Goal: Task Accomplishment & Management: Manage account settings

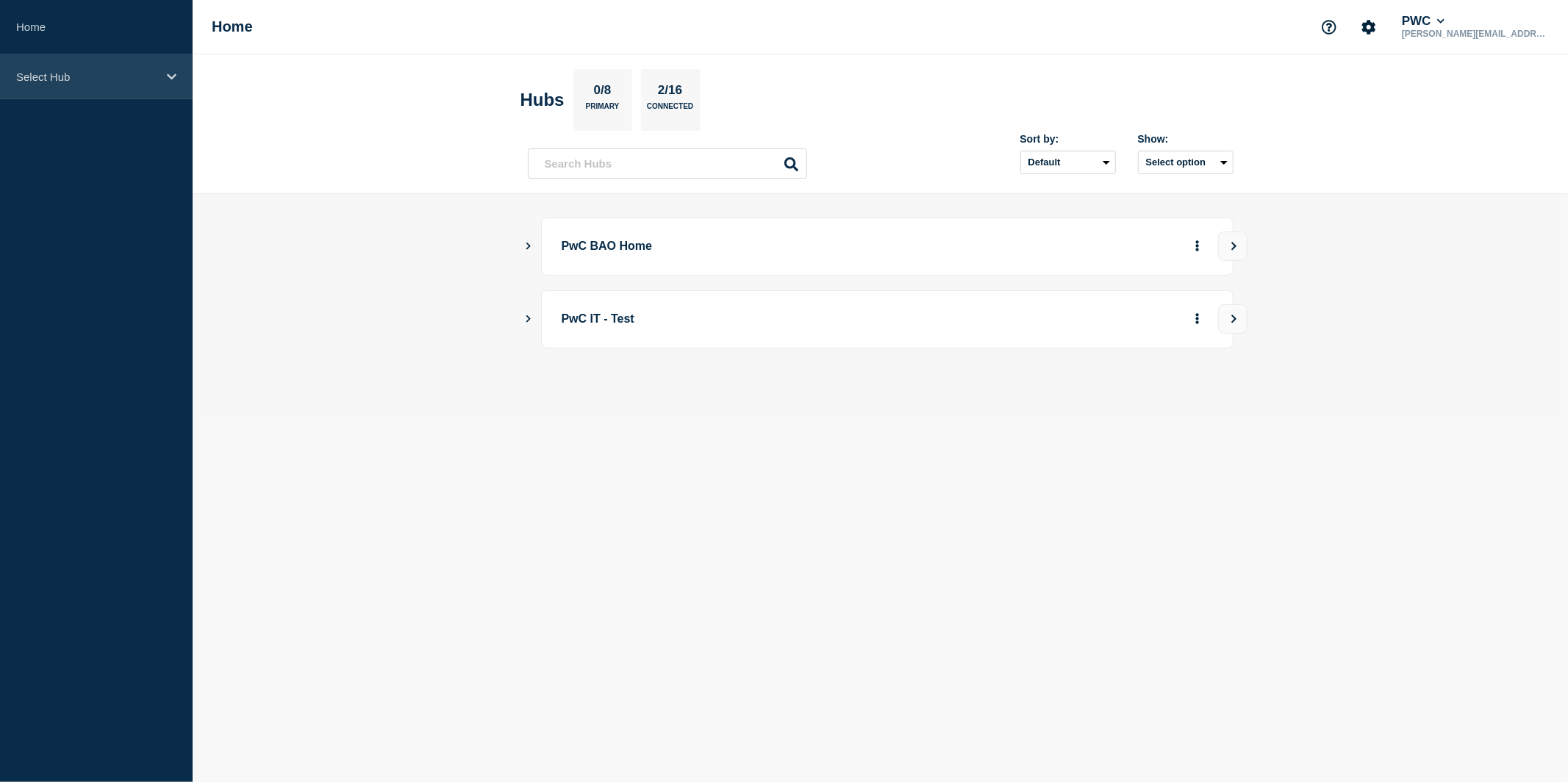
click at [168, 73] on icon at bounding box center [171, 76] width 9 height 11
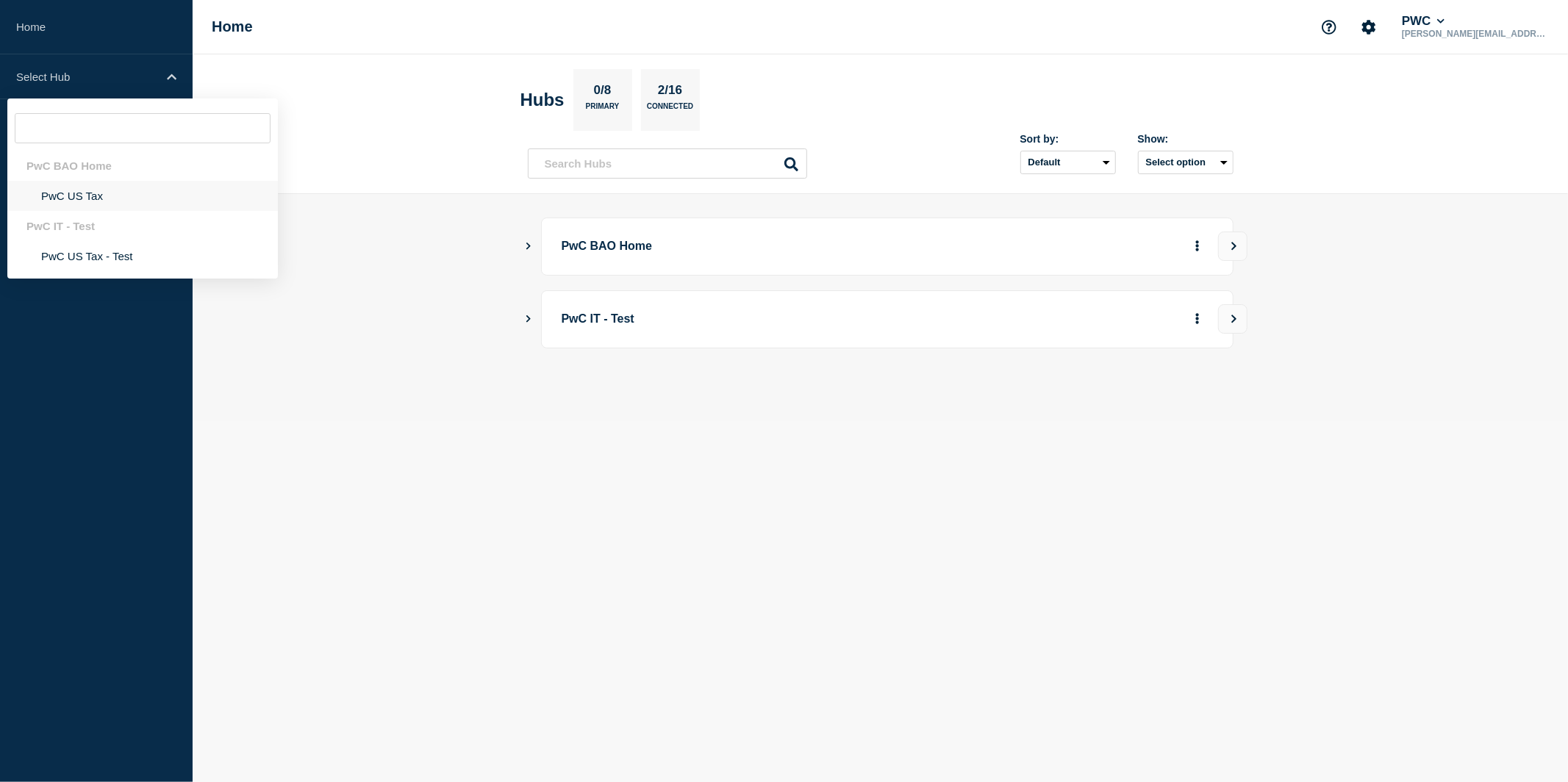
click at [98, 202] on li "PwC US Tax" at bounding box center [142, 196] width 271 height 30
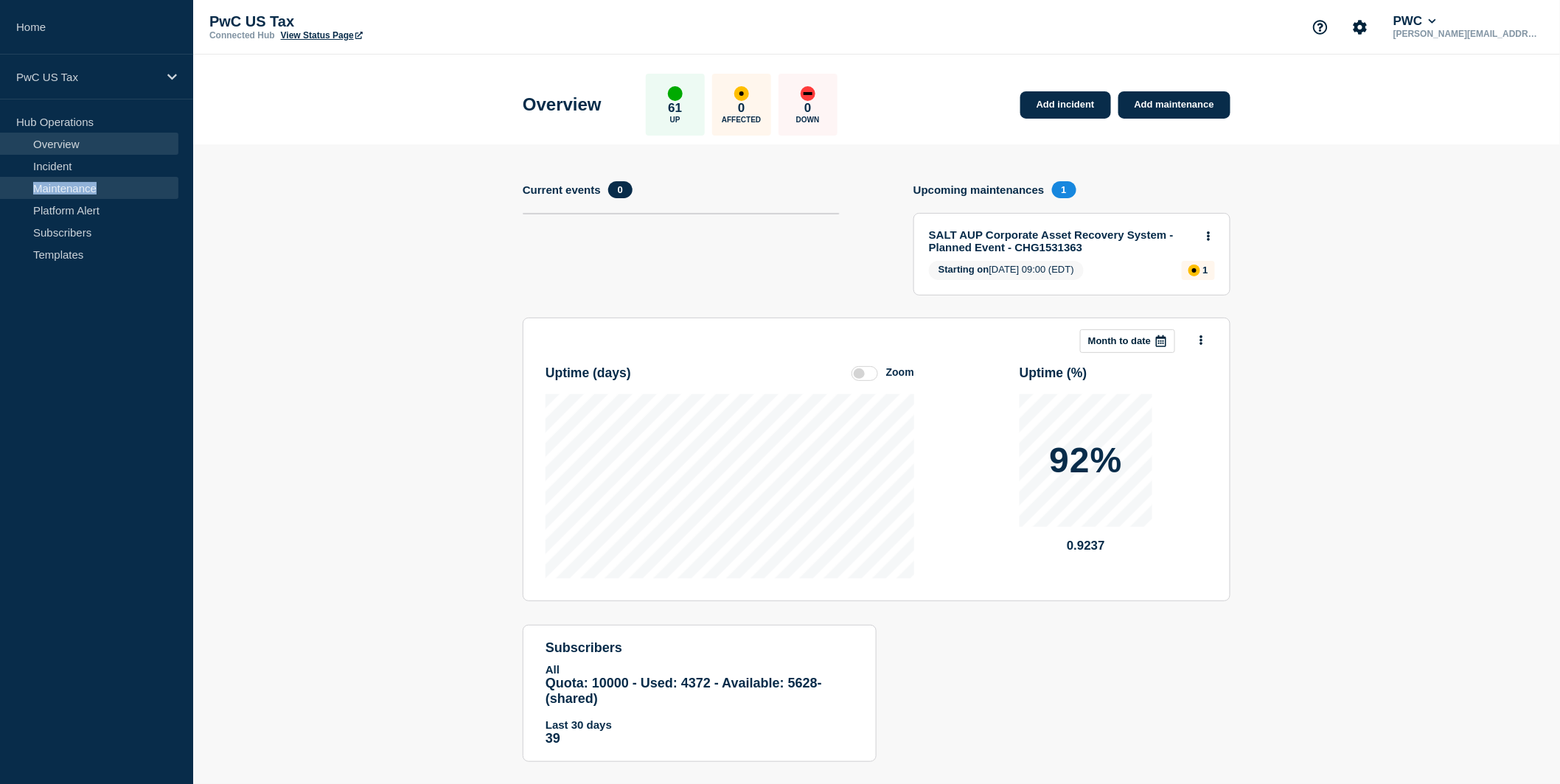
click at [71, 187] on link "Maintenance" at bounding box center [89, 187] width 178 height 22
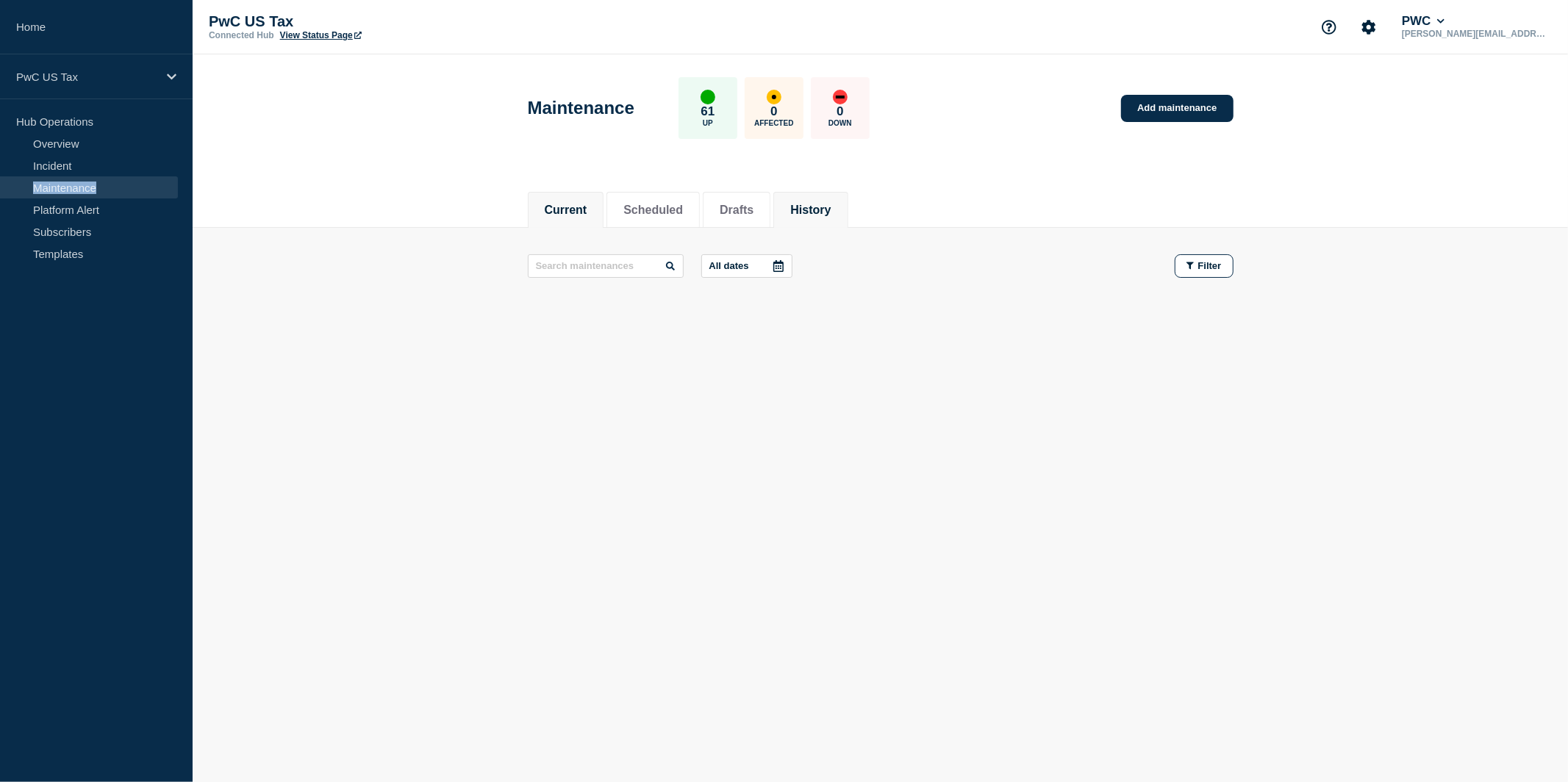
click at [815, 211] on button "History" at bounding box center [810, 210] width 40 height 13
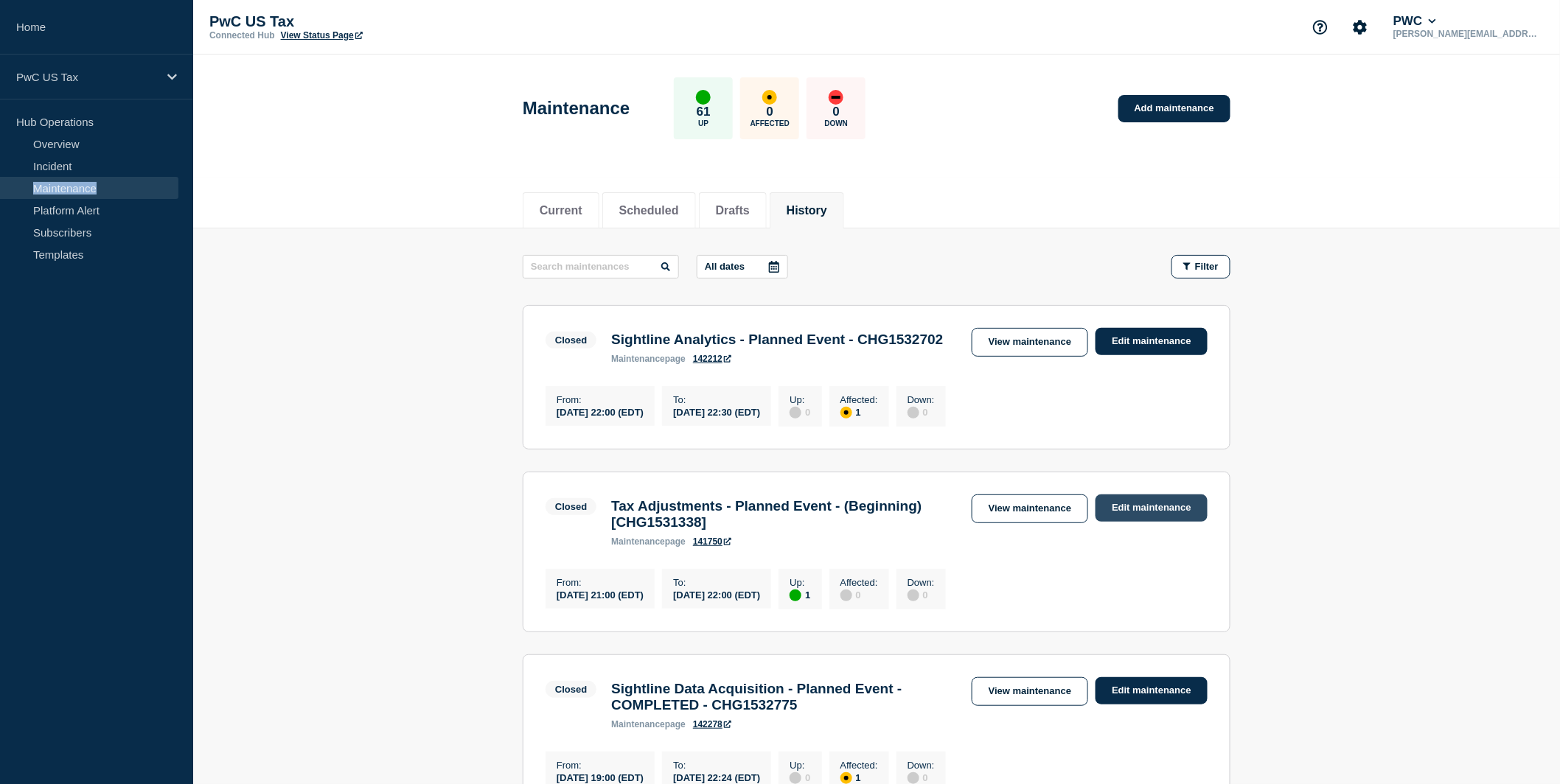
click at [1153, 522] on link "Edit maintenance" at bounding box center [1151, 508] width 112 height 27
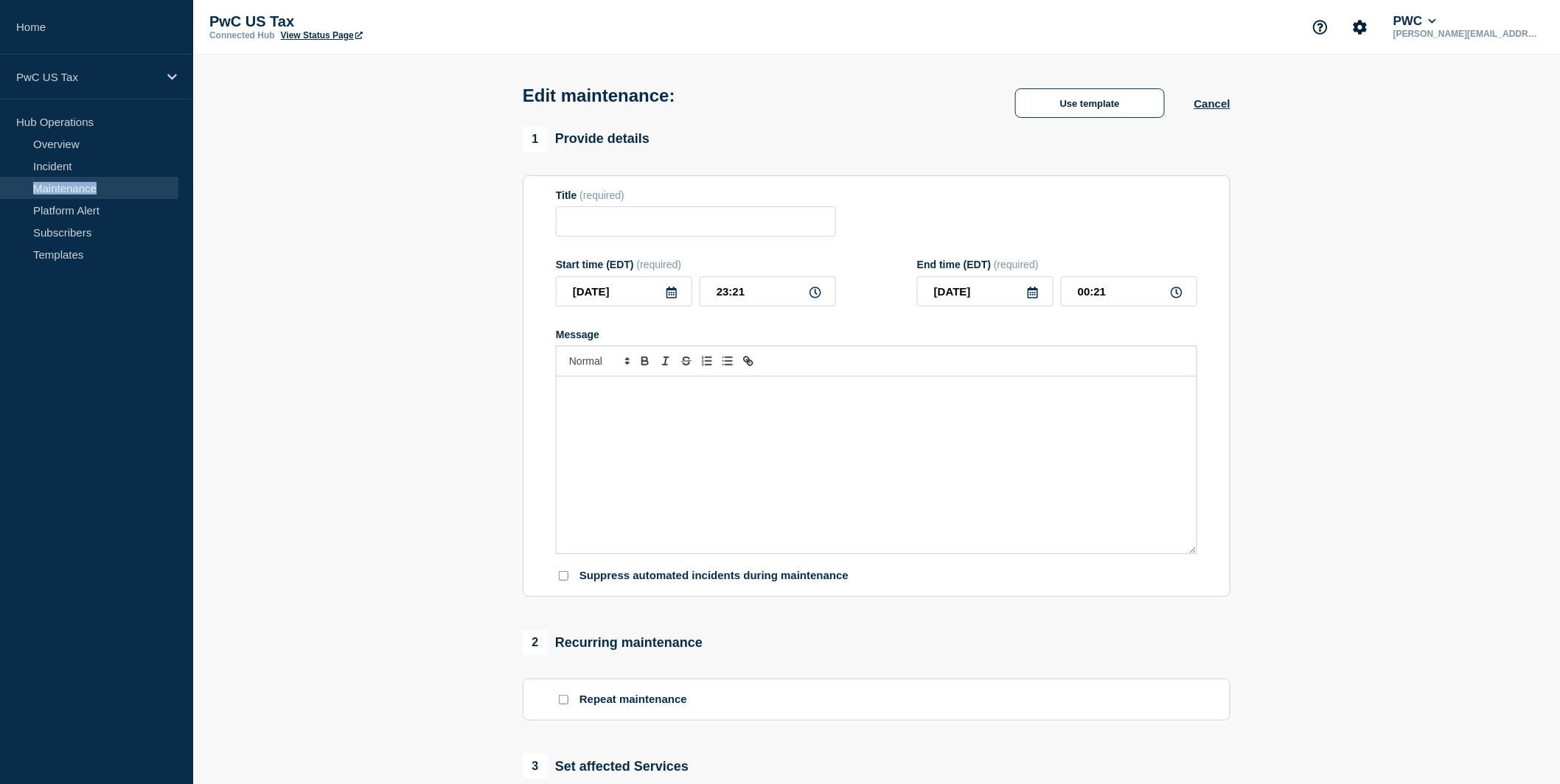
type input "Tax Adjustments - Planned Event - (Beginning) [CHG1531338]"
type input "21:00"
type input "[DATE]"
type input "22:00"
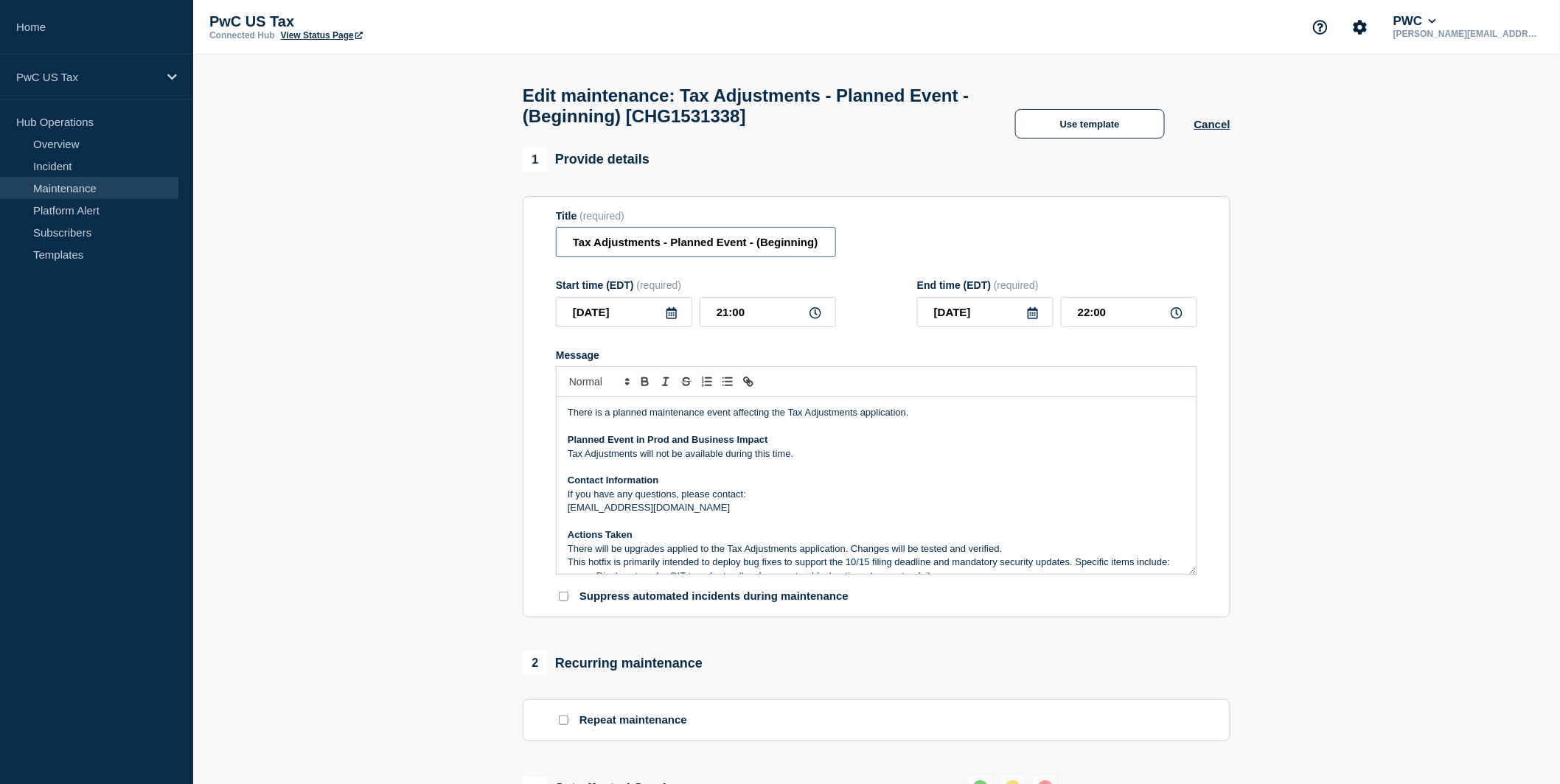
click at [783, 257] on input "Tax Adjustments - Planned Event - (Beginning) [CHG1531338]" at bounding box center [695, 242] width 280 height 30
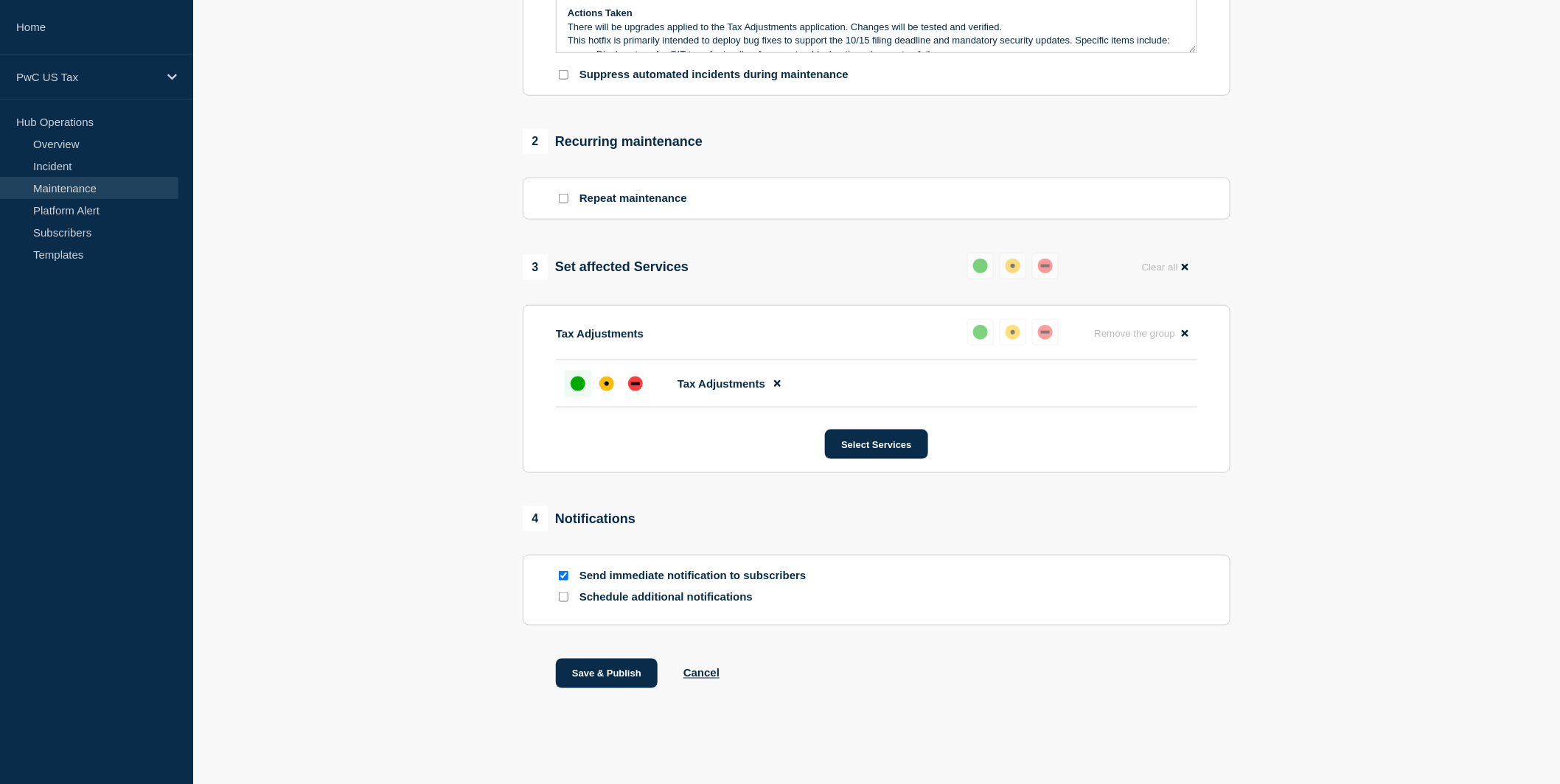
scroll to position [558, 0]
type input "Tax Adjustments - Planned Event - (Completed) [CHG1531338]"
click at [598, 671] on button "Save & Publish" at bounding box center [606, 673] width 102 height 29
